Goal: Information Seeking & Learning: Get advice/opinions

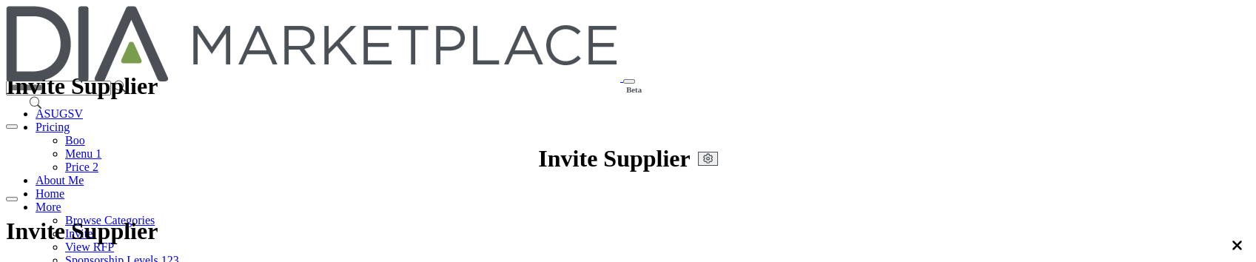
scroll to position [462, 0]
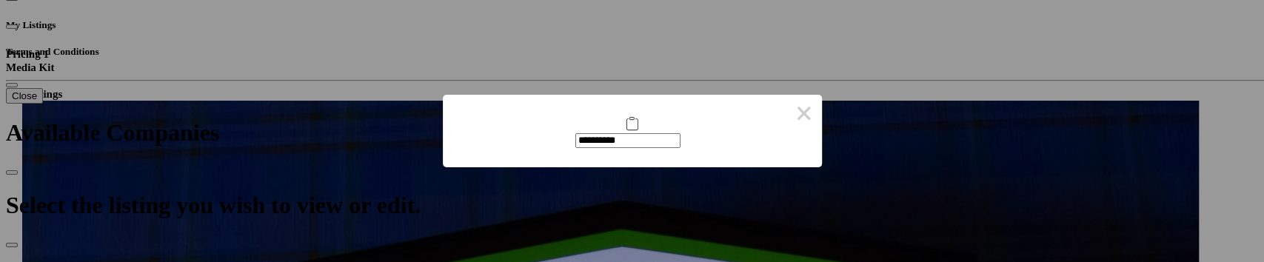
click at [626, 130] on icon at bounding box center [632, 122] width 13 height 15
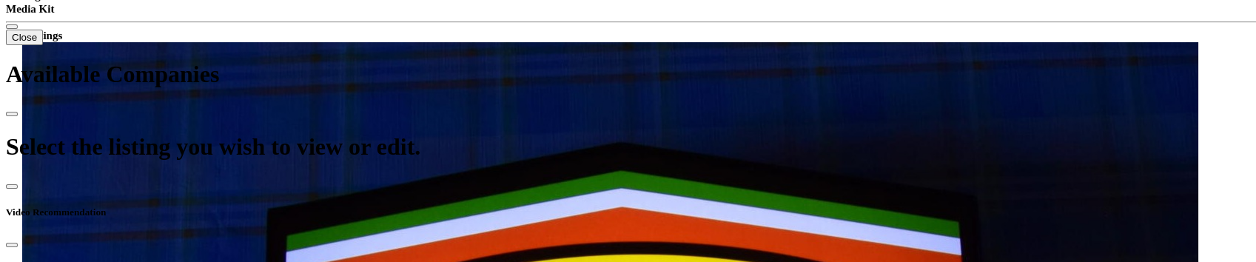
scroll to position [561, 0]
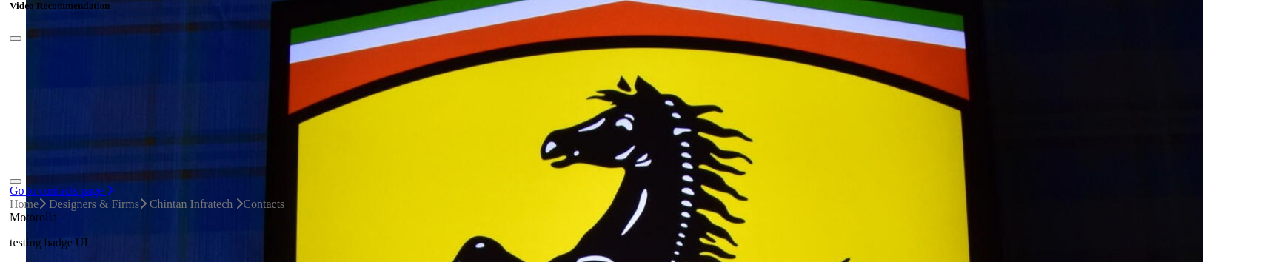
scroll to position [660, 0]
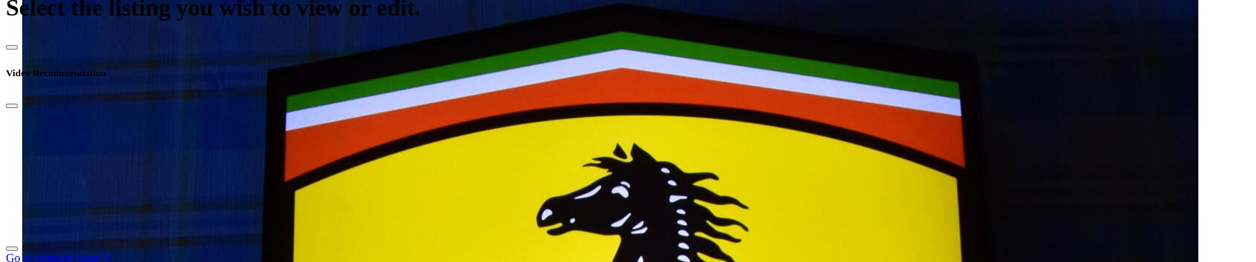
type input "**********"
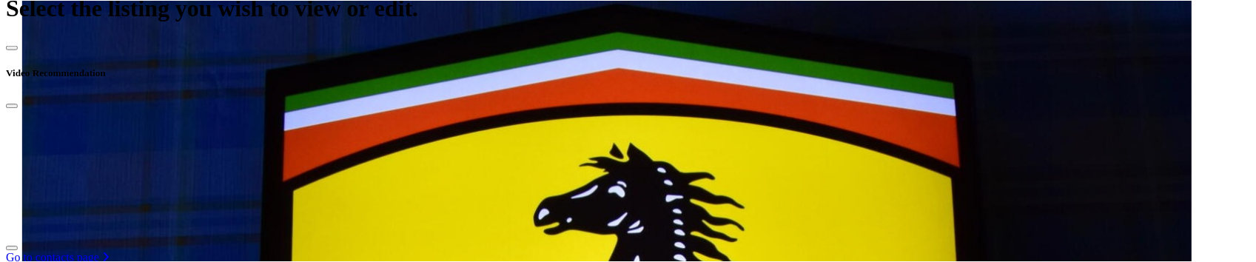
scroll to position [0, 0]
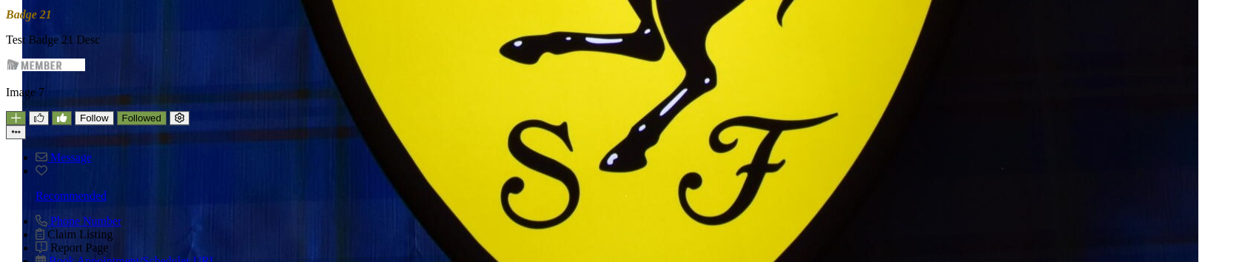
scroll to position [758, 0]
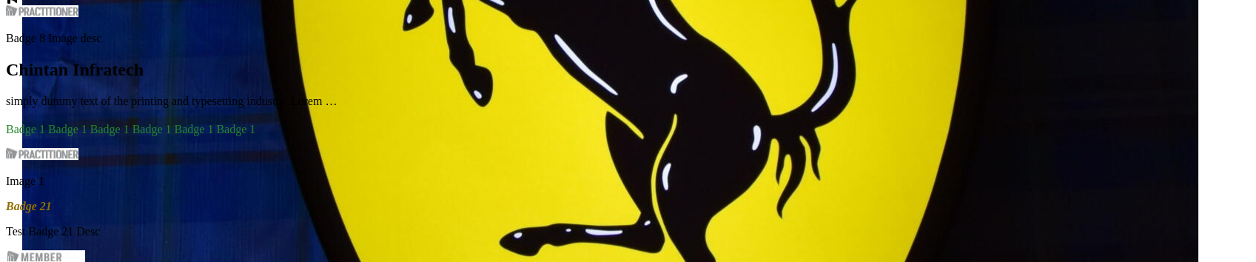
scroll to position [947, 0]
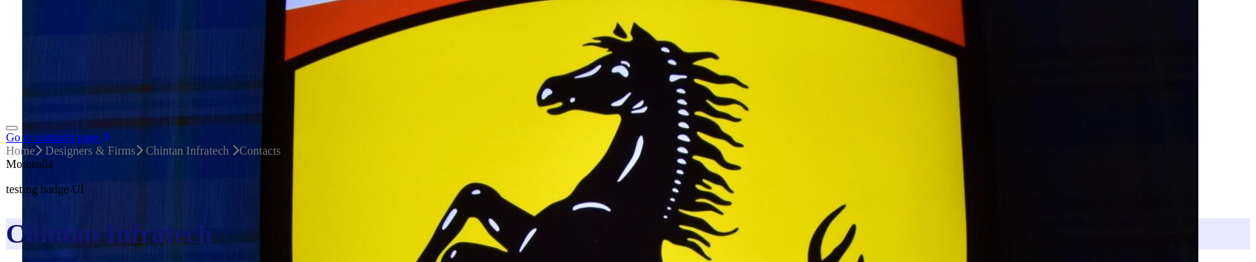
scroll to position [749, 0]
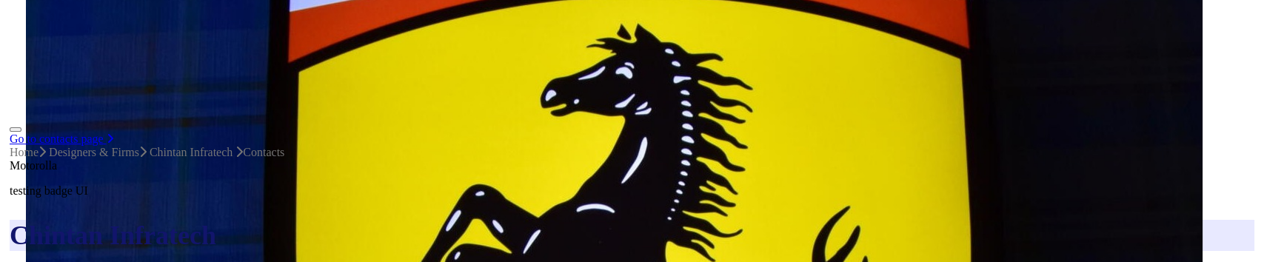
scroll to position [749, 0]
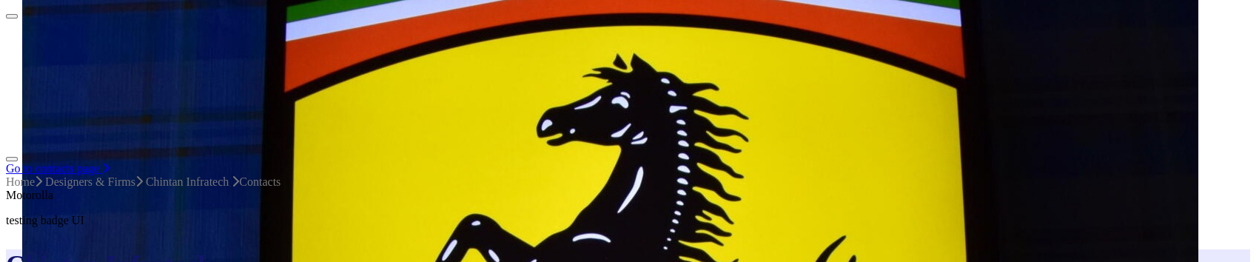
type input "**********"
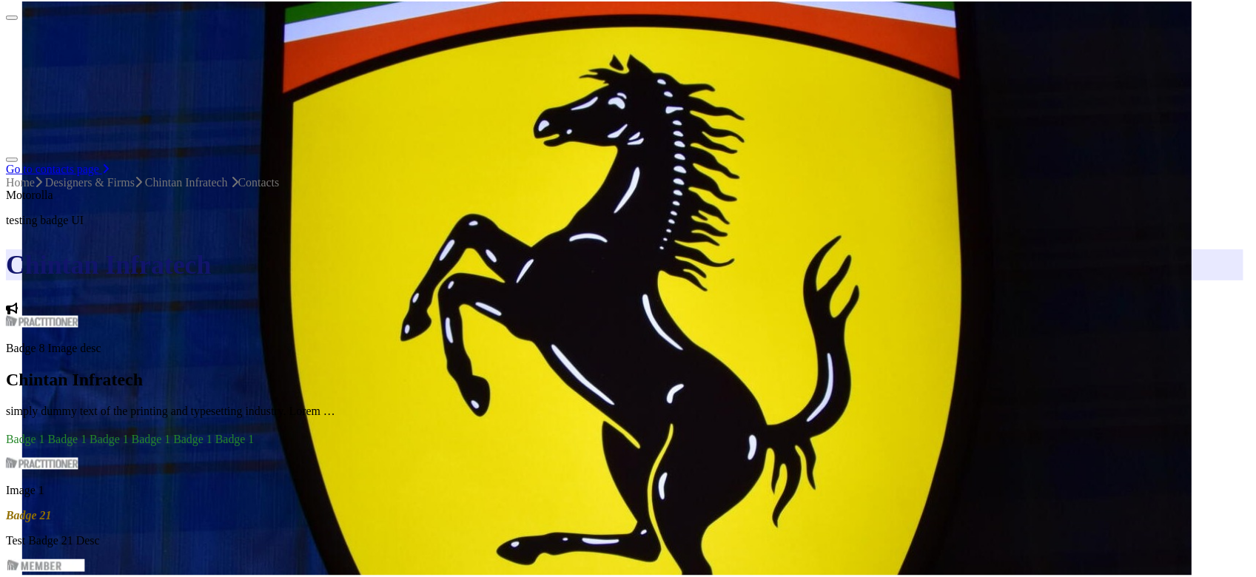
scroll to position [0, 0]
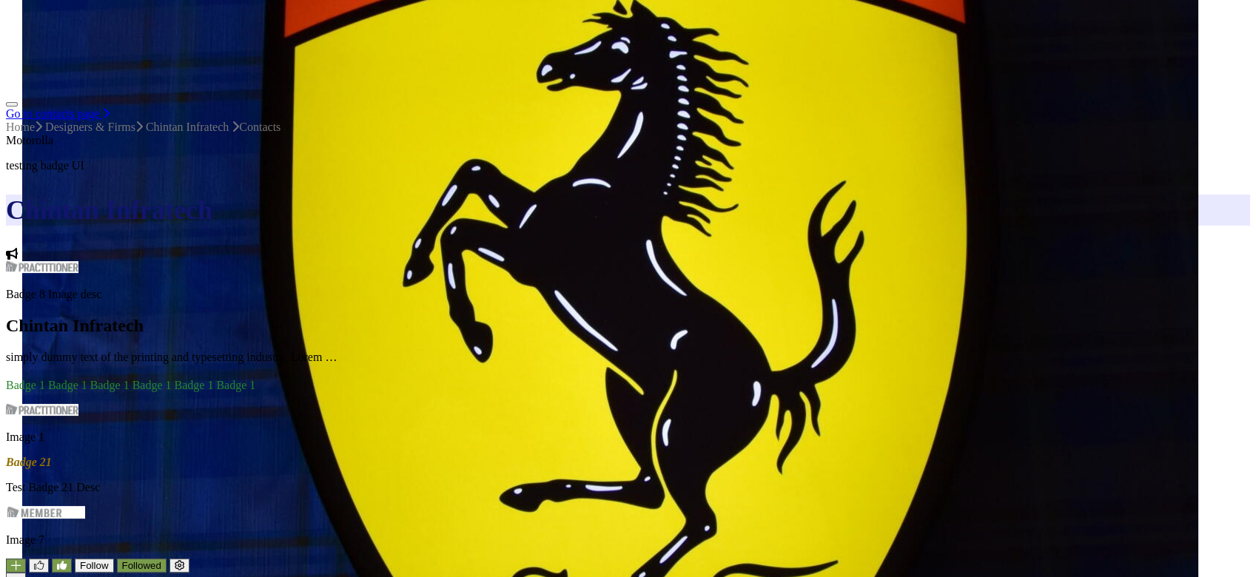
scroll to position [848, 0]
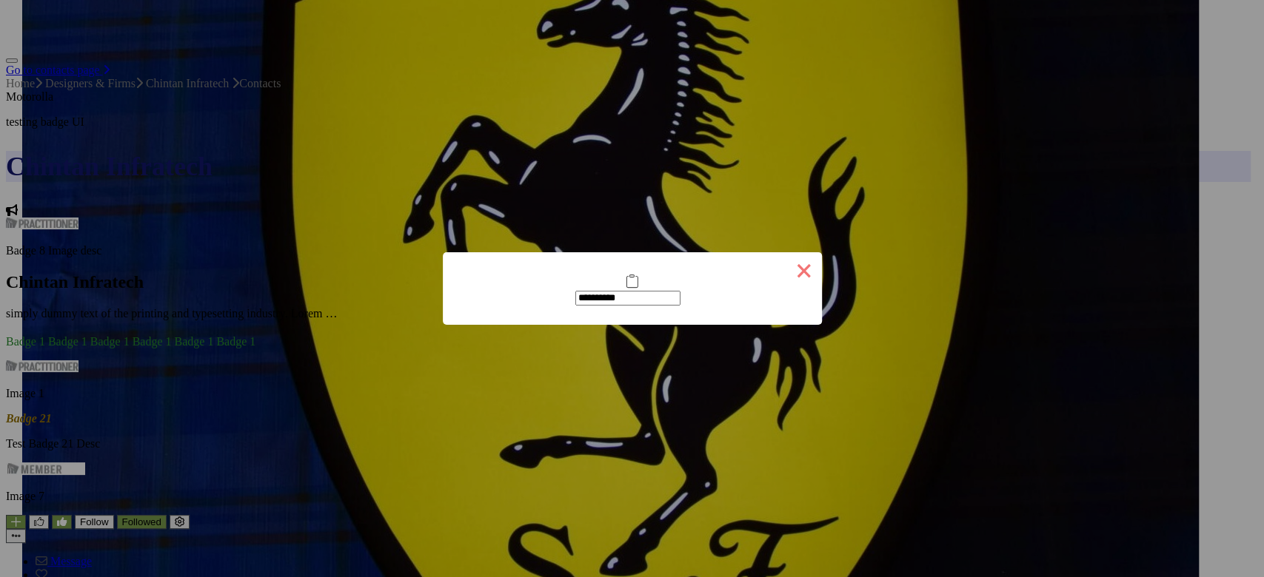
click at [788, 261] on button "×" at bounding box center [804, 270] width 36 height 36
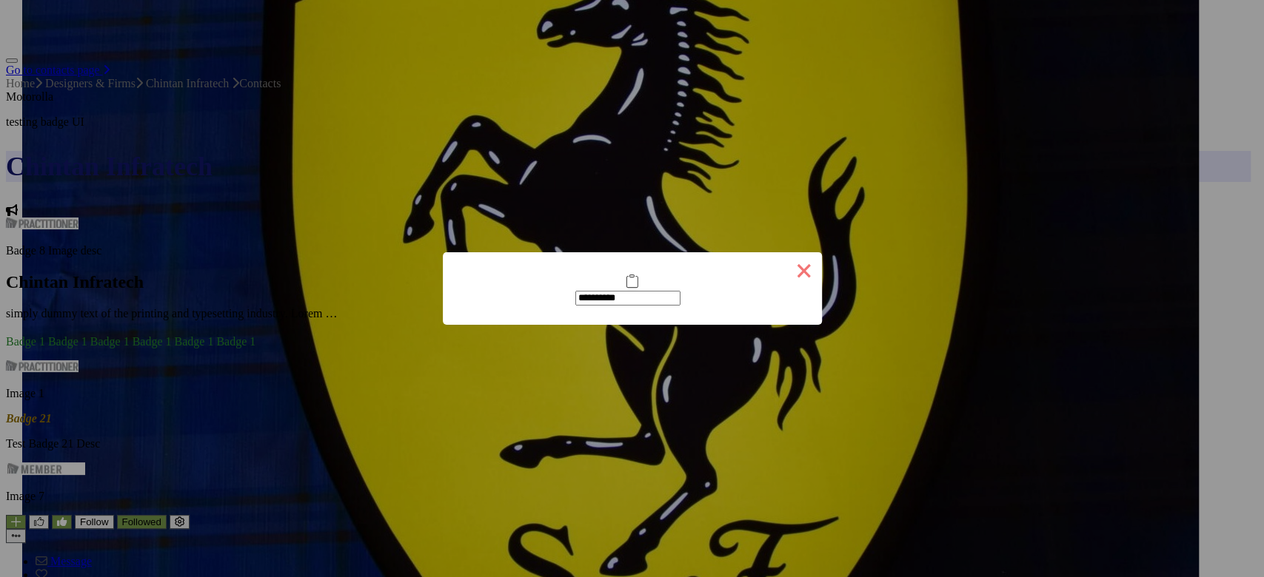
click at [786, 261] on button "×" at bounding box center [804, 270] width 36 height 36
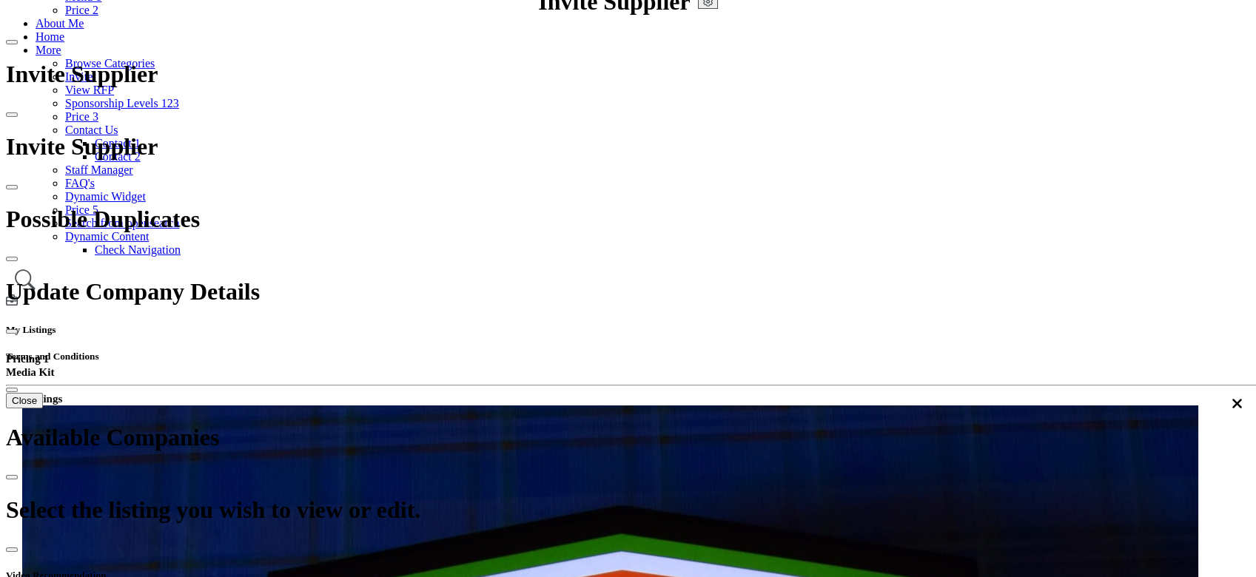
scroll to position [0, 0]
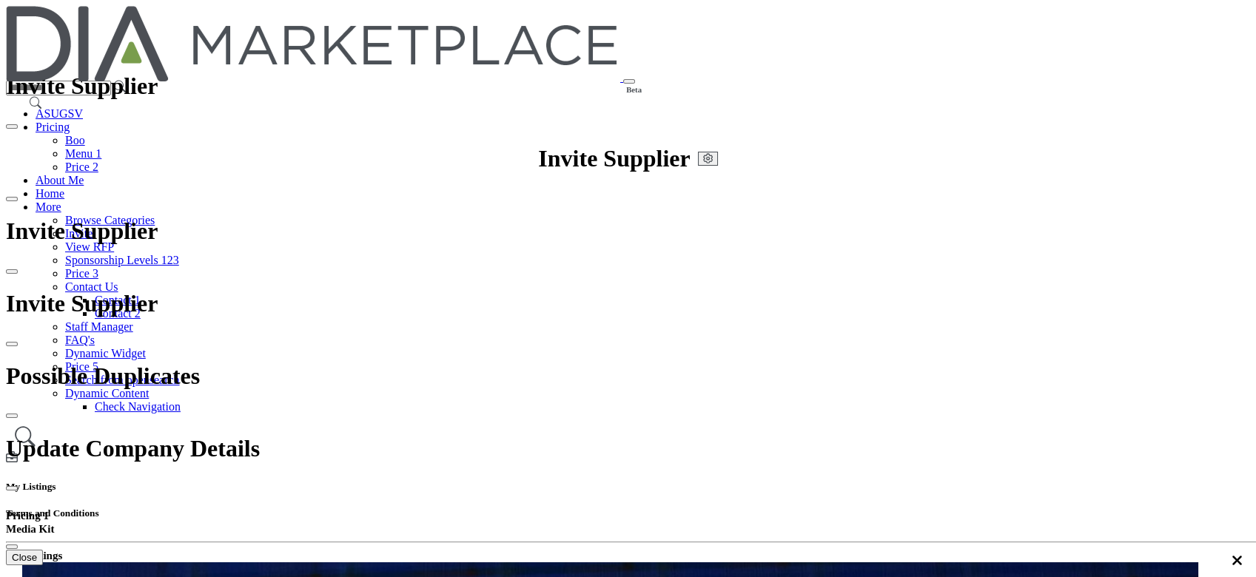
click at [155, 214] on link "Browse Categories" at bounding box center [110, 220] width 90 height 13
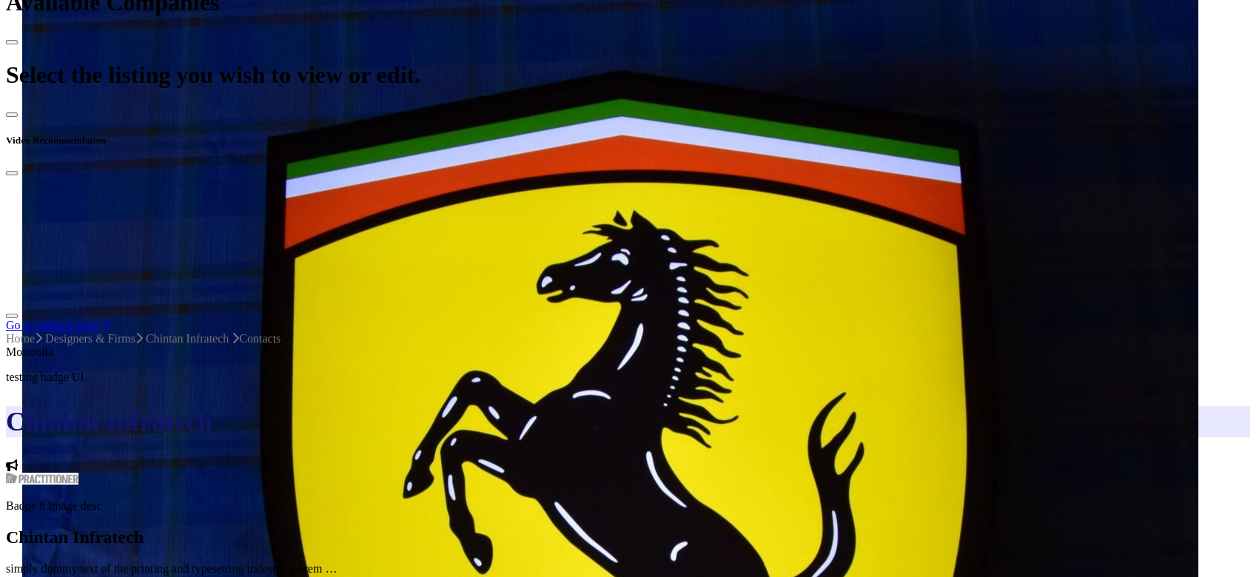
scroll to position [296, 0]
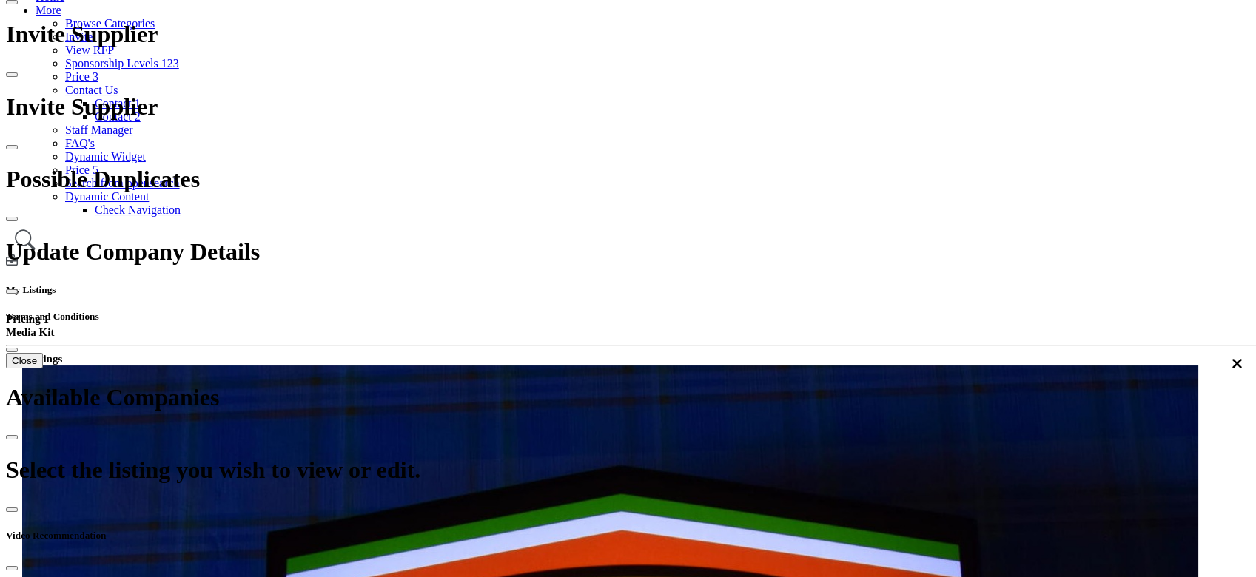
scroll to position [0, 0]
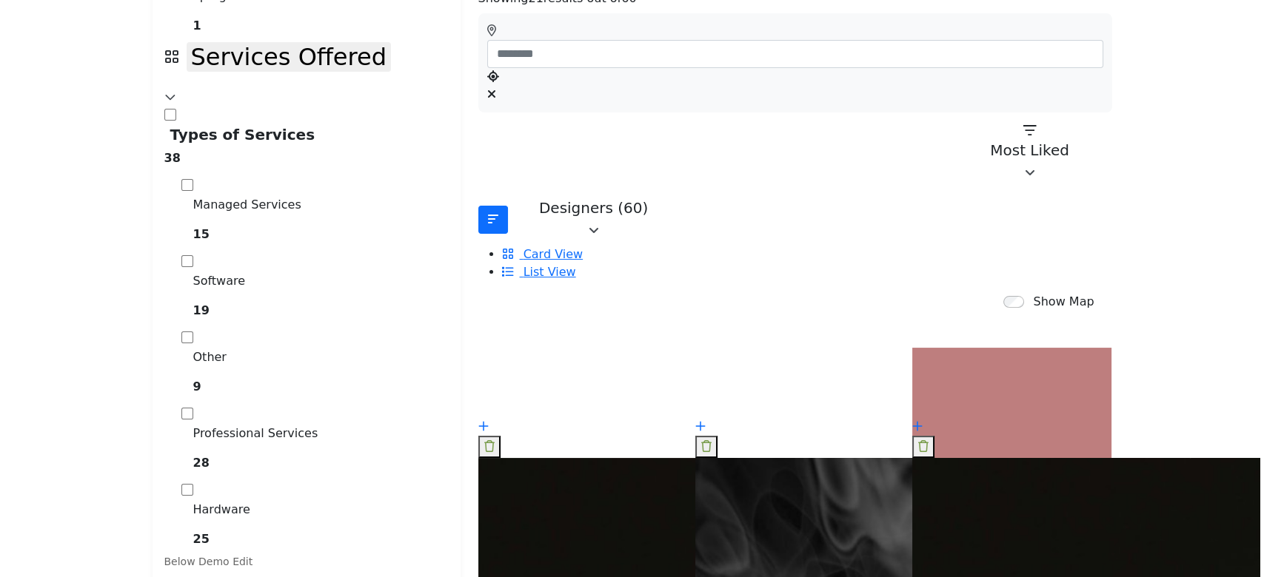
scroll to position [493, 0]
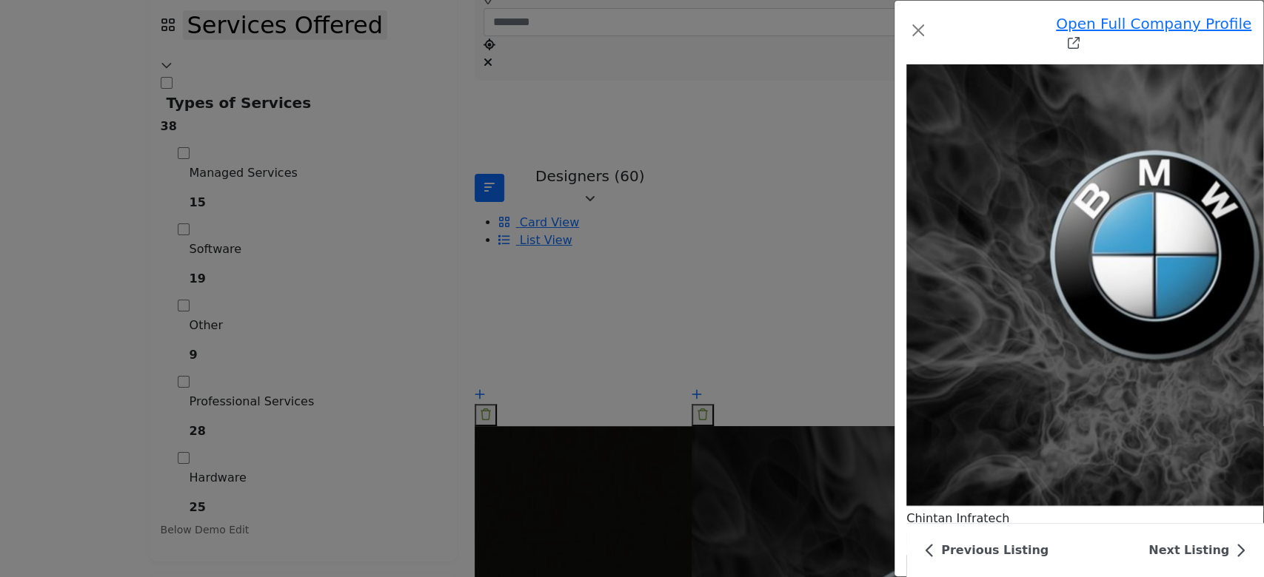
scroll to position [5308, 0]
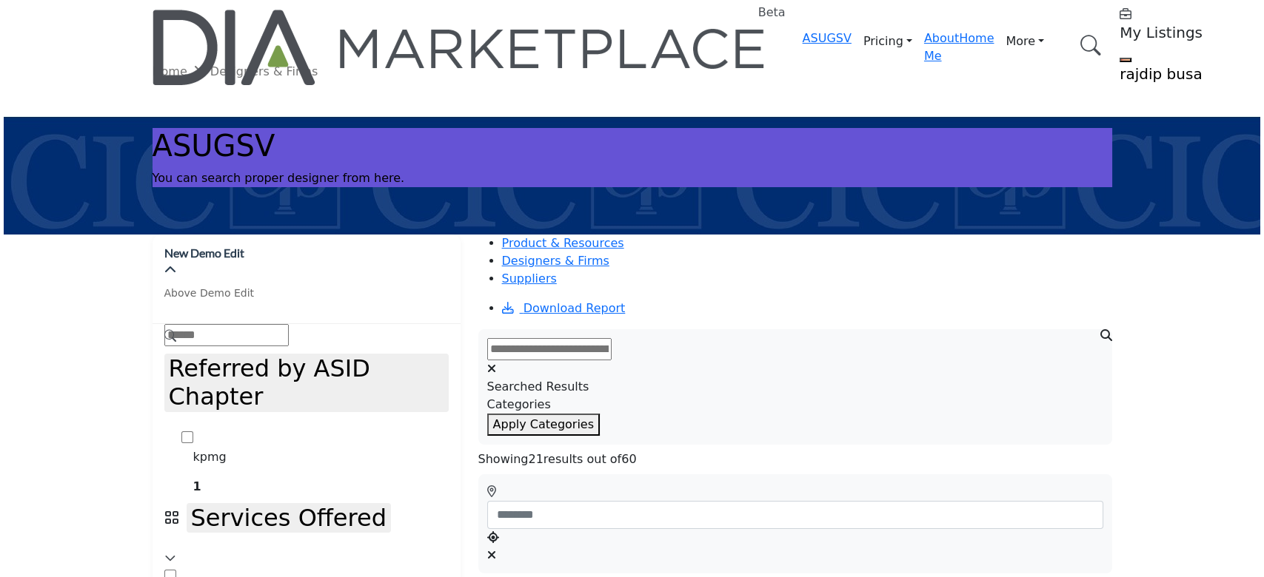
scroll to position [493, 0]
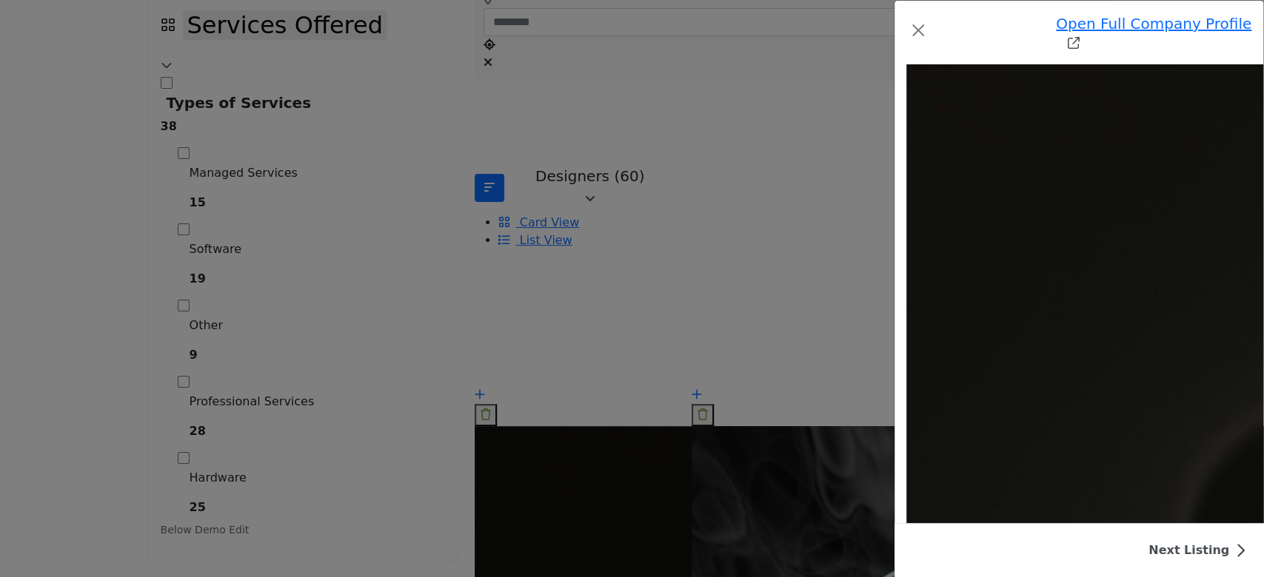
scroll to position [5339, 0]
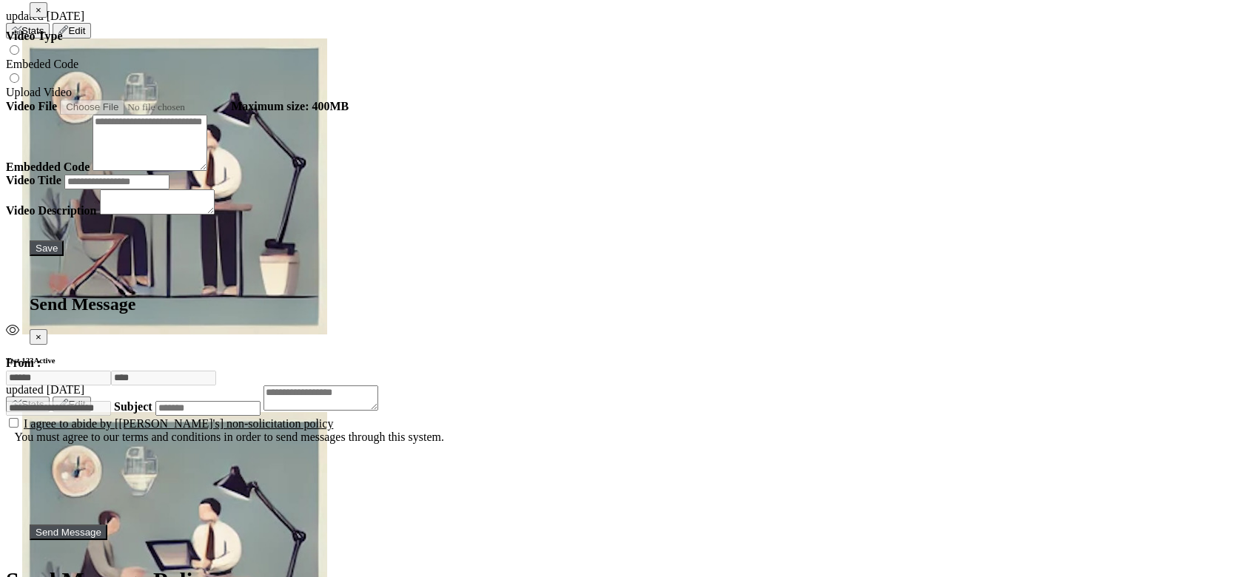
scroll to position [5626, 0]
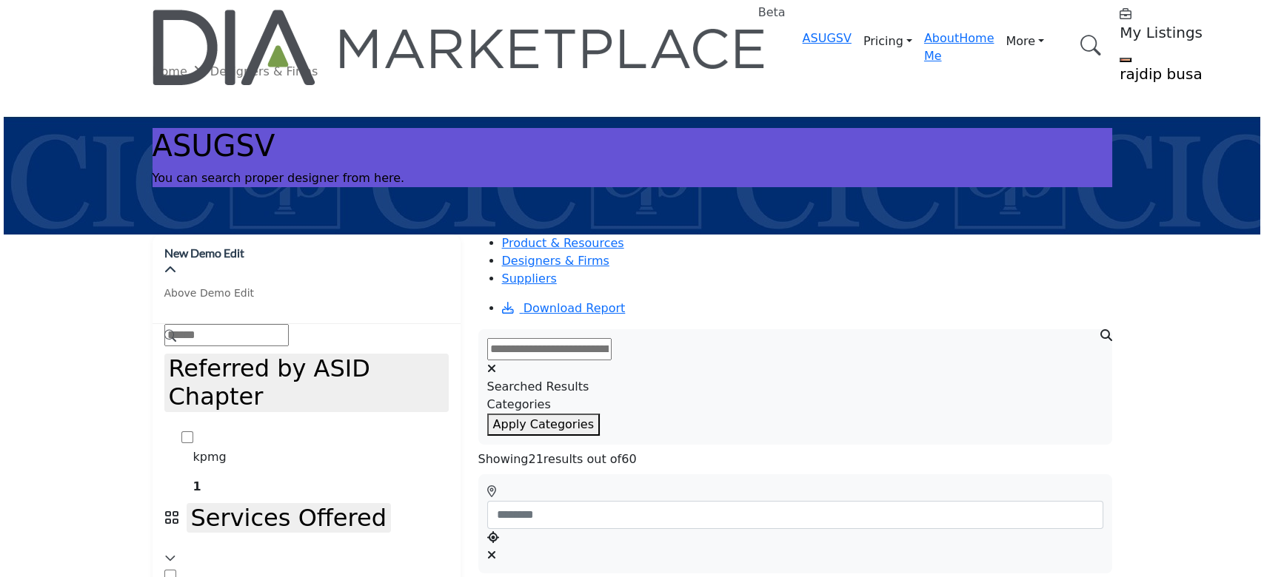
scroll to position [493, 0]
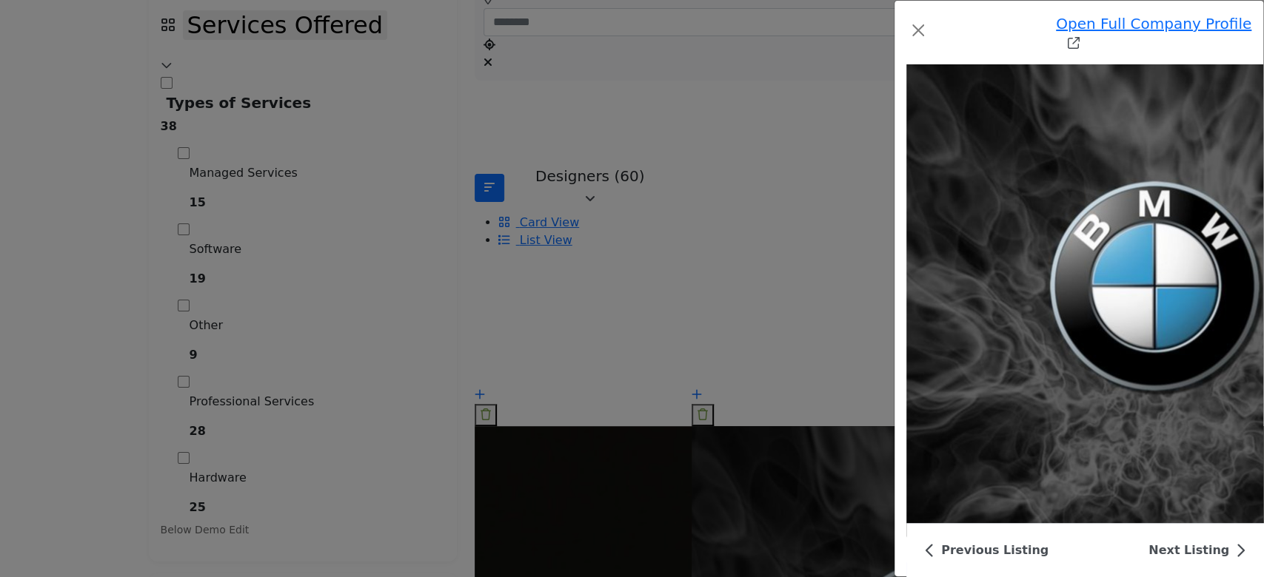
scroll to position [5482, 0]
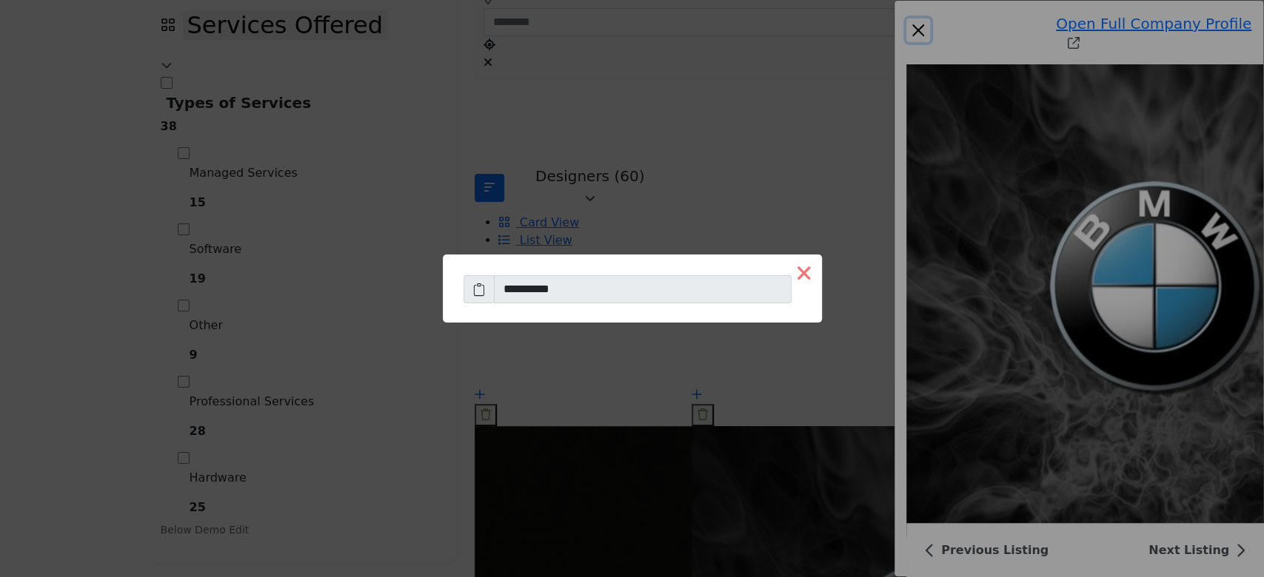
click at [786, 278] on button "×" at bounding box center [804, 273] width 36 height 36
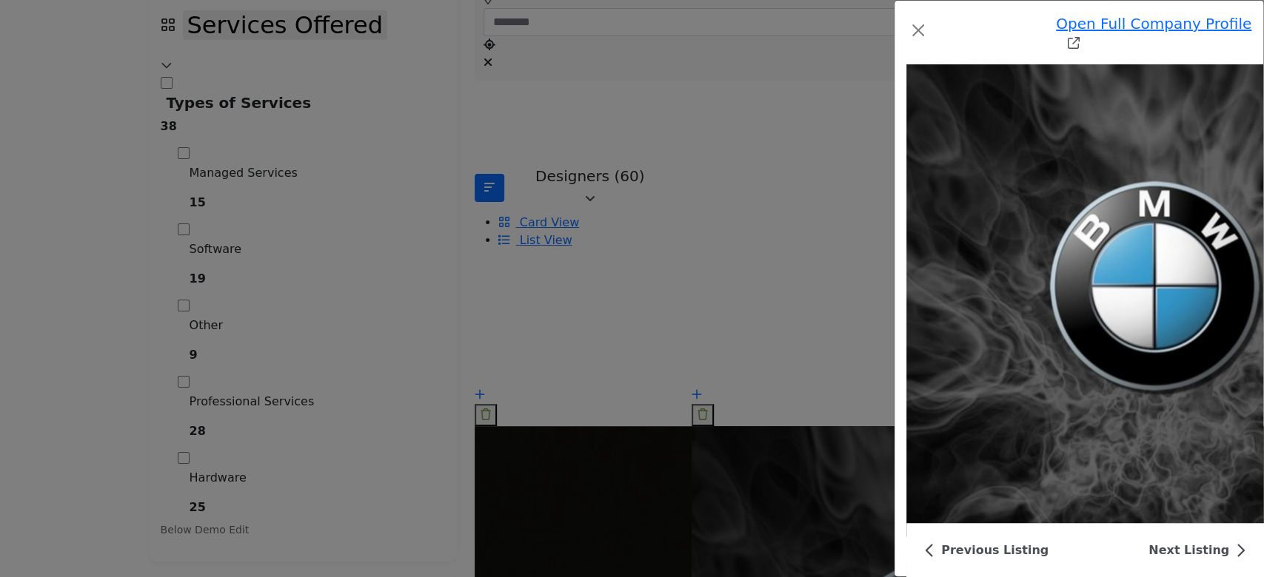
type input "**********"
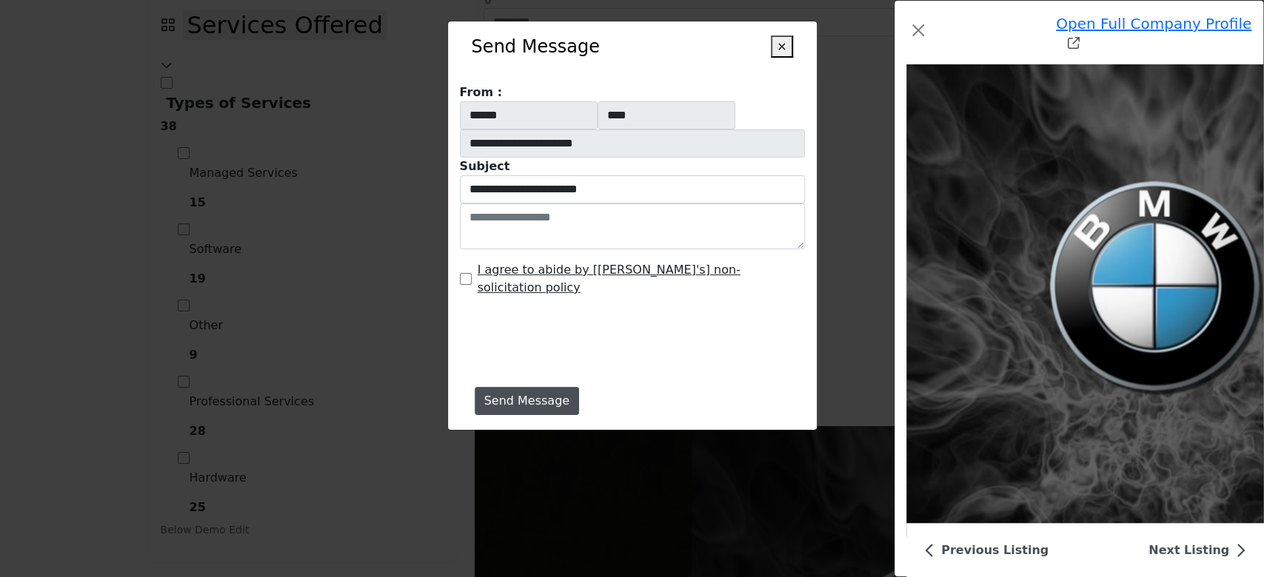
click at [783, 38] on button "×" at bounding box center [781, 47] width 21 height 22
